Goal: Information Seeking & Learning: Learn about a topic

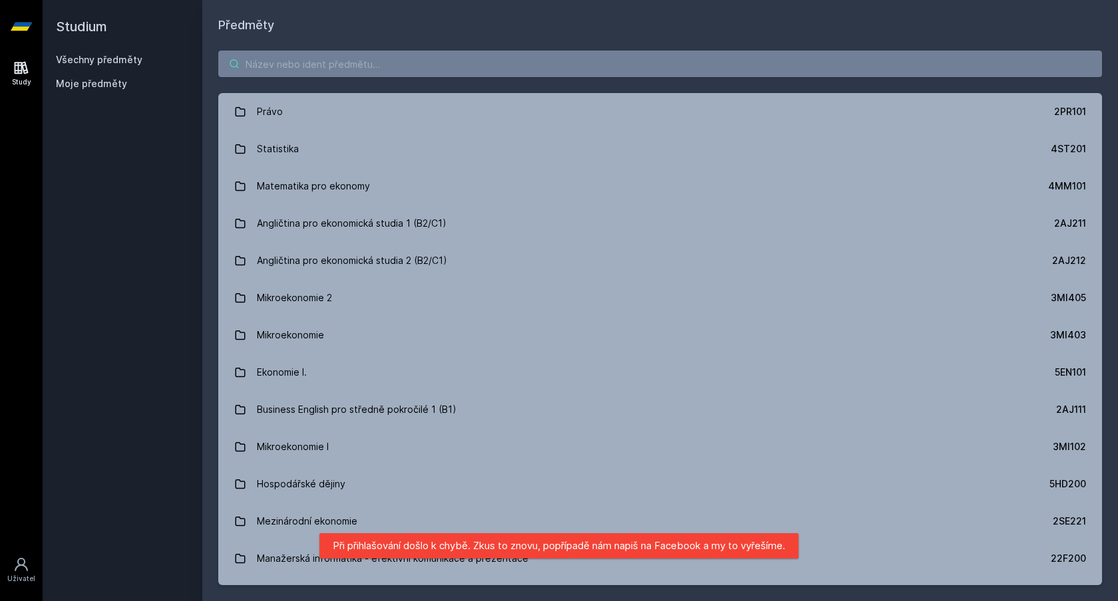
click at [550, 61] on input "search" at bounding box center [660, 64] width 884 height 27
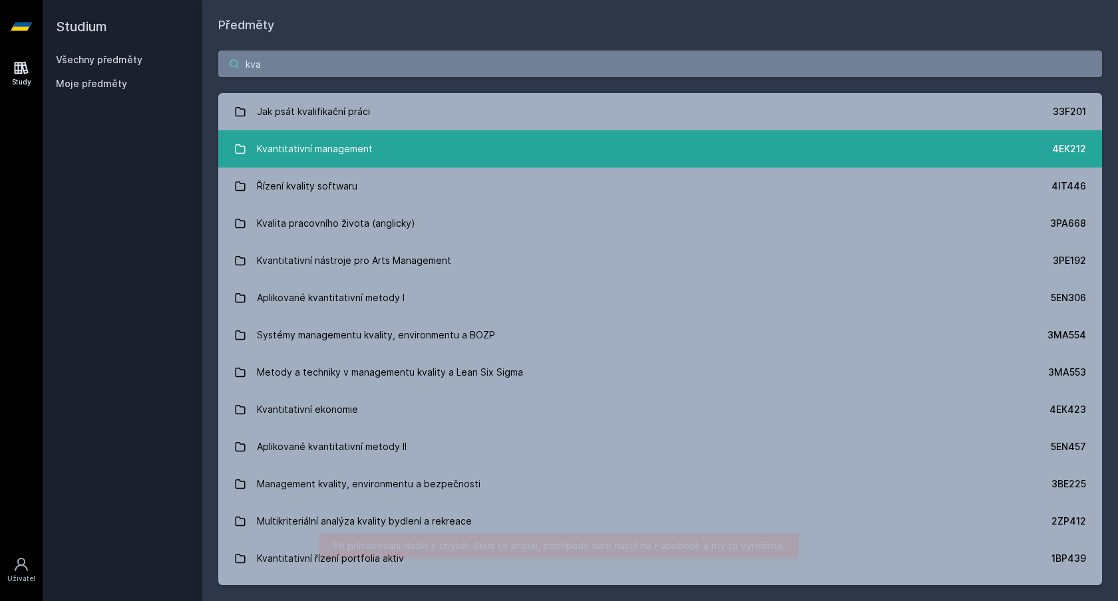
type input "kva"
click at [357, 157] on div "Kvantitativní management" at bounding box center [315, 149] width 116 height 27
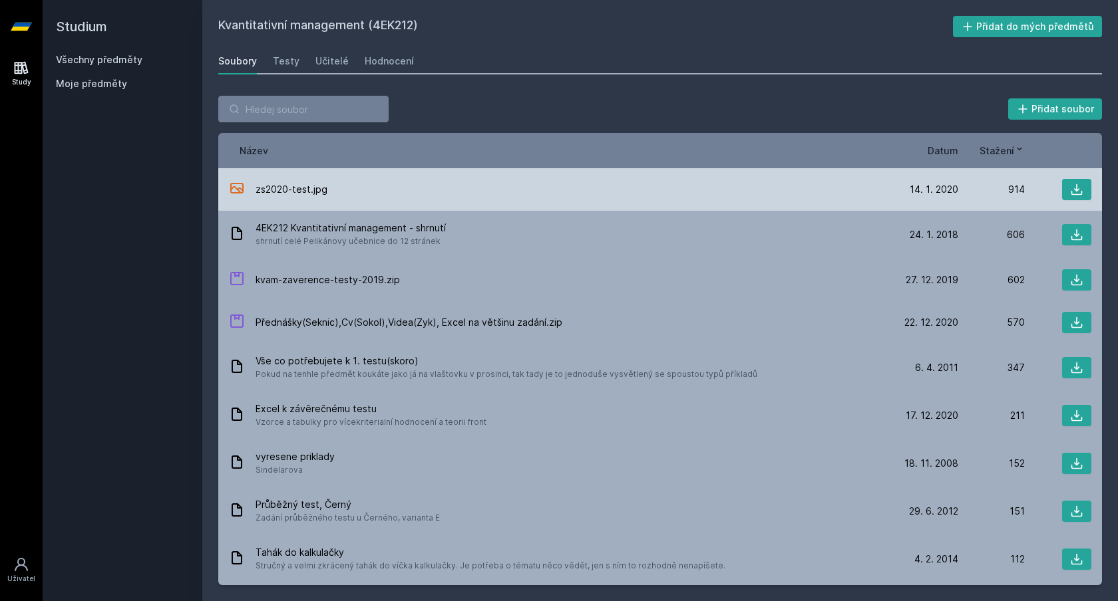
click at [584, 188] on div "zs2020-test.jpg" at bounding box center [560, 189] width 663 height 19
